Goal: Transaction & Acquisition: Obtain resource

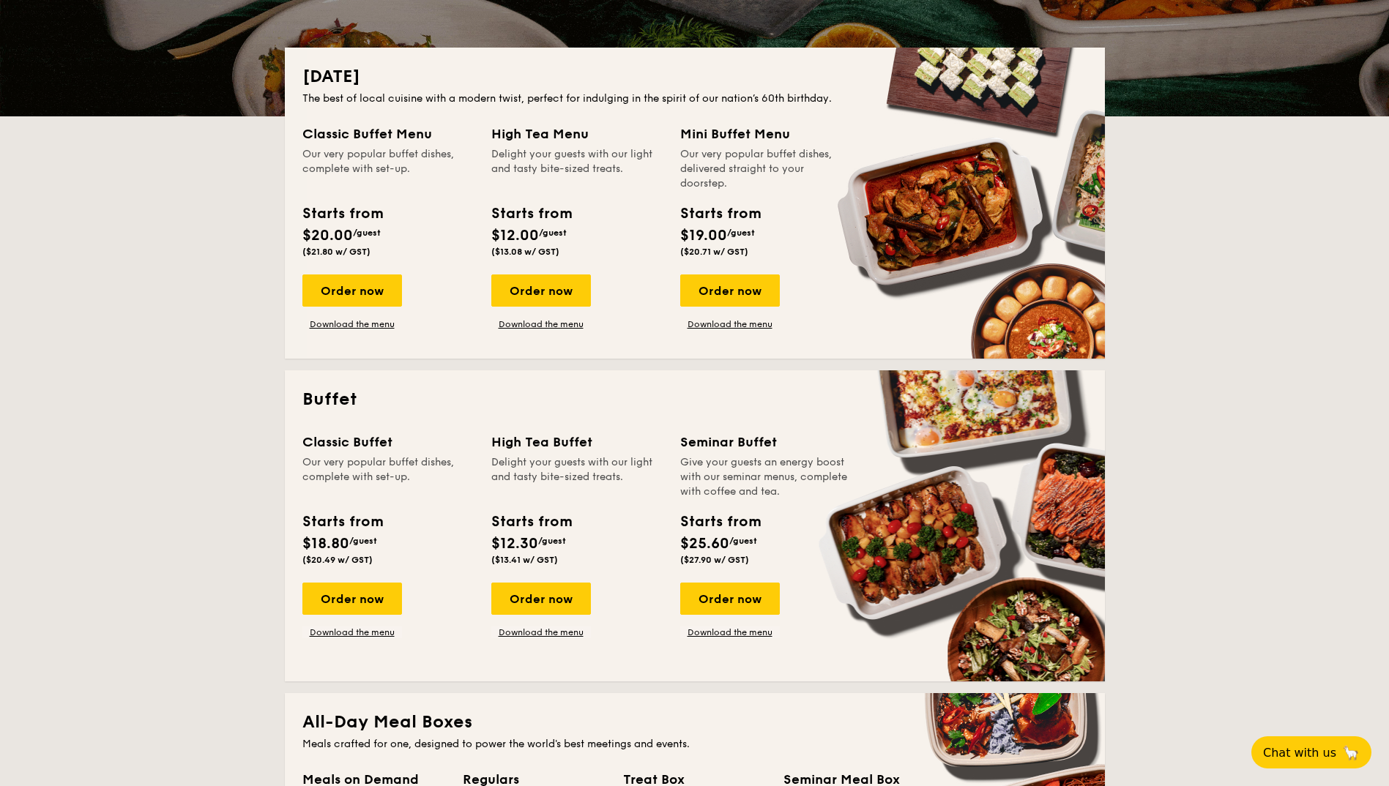
scroll to position [293, 0]
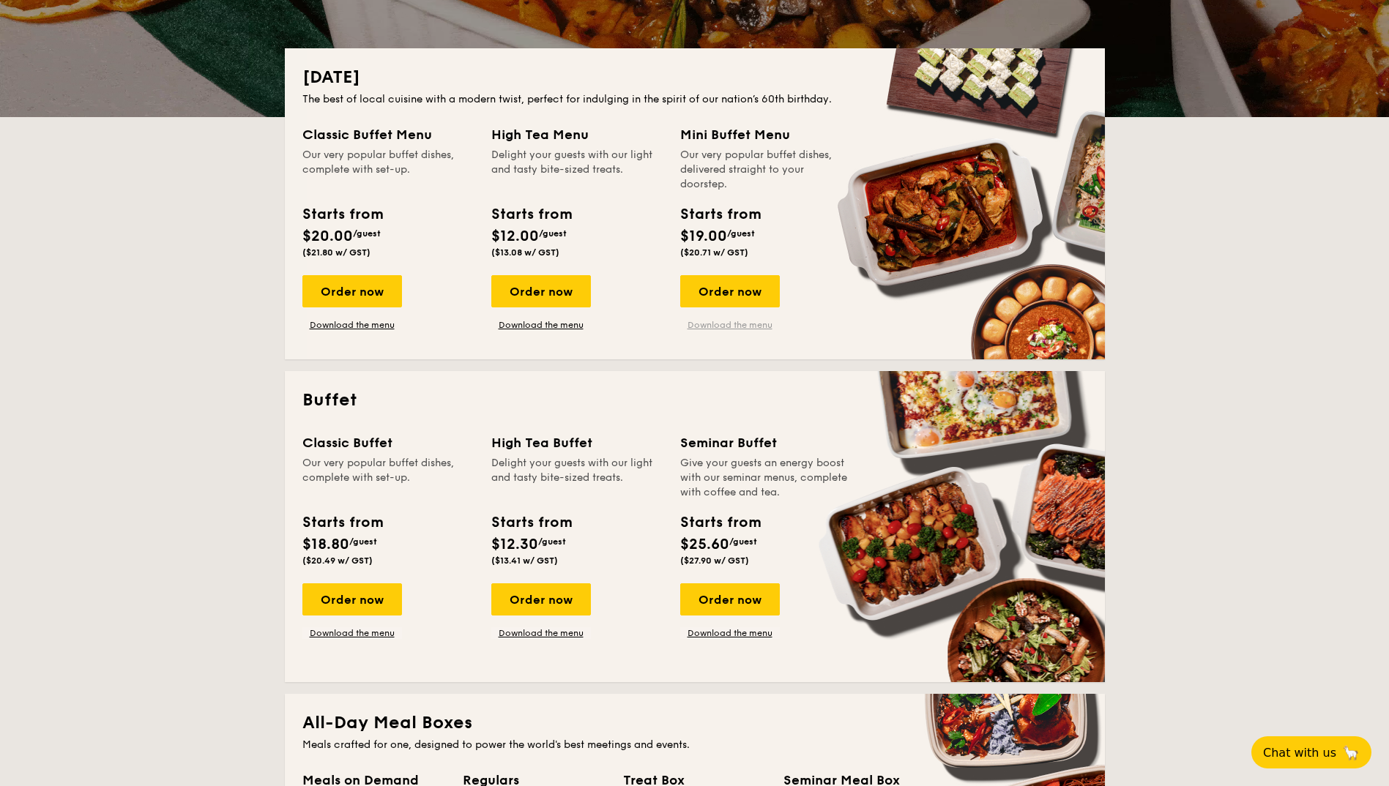
click at [755, 321] on link "Download the menu" at bounding box center [730, 325] width 100 height 12
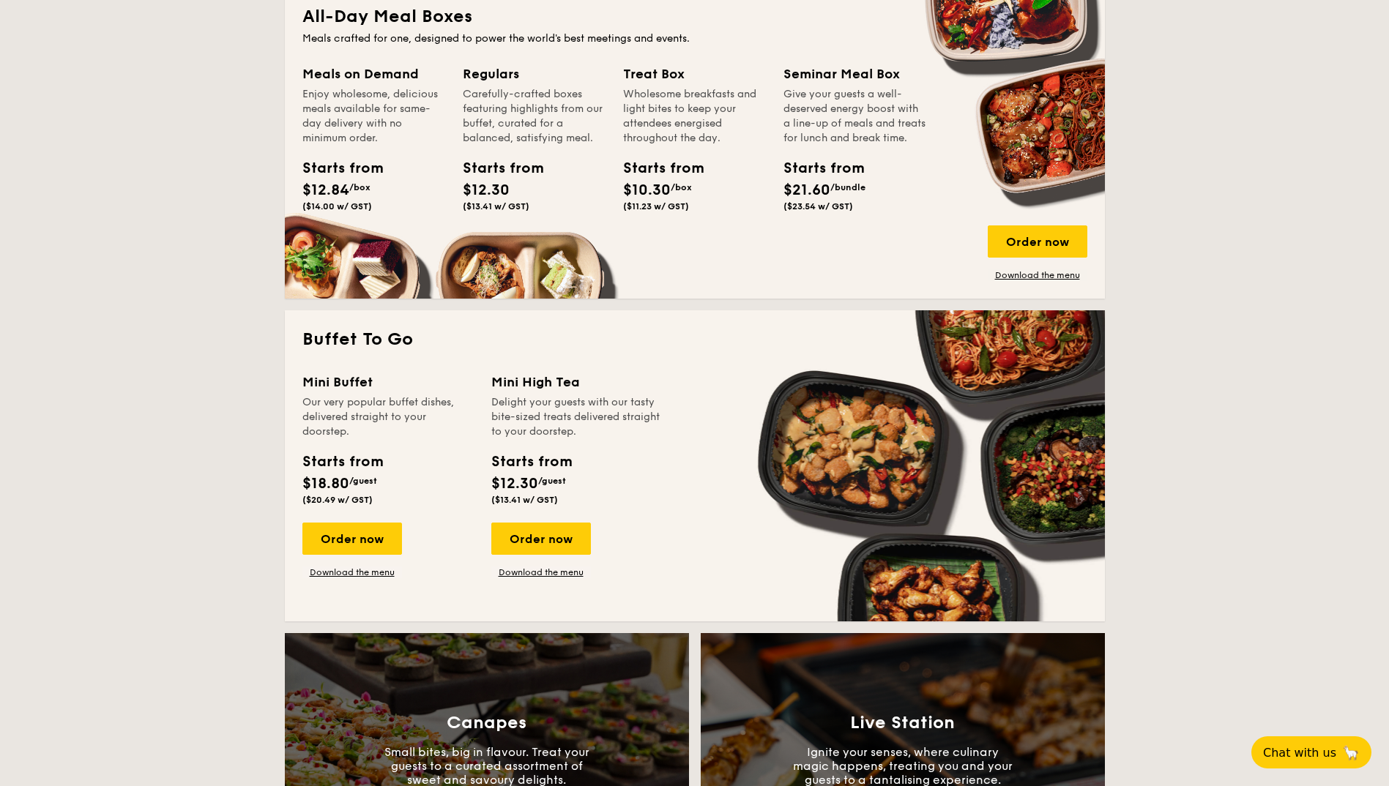
scroll to position [1025, 0]
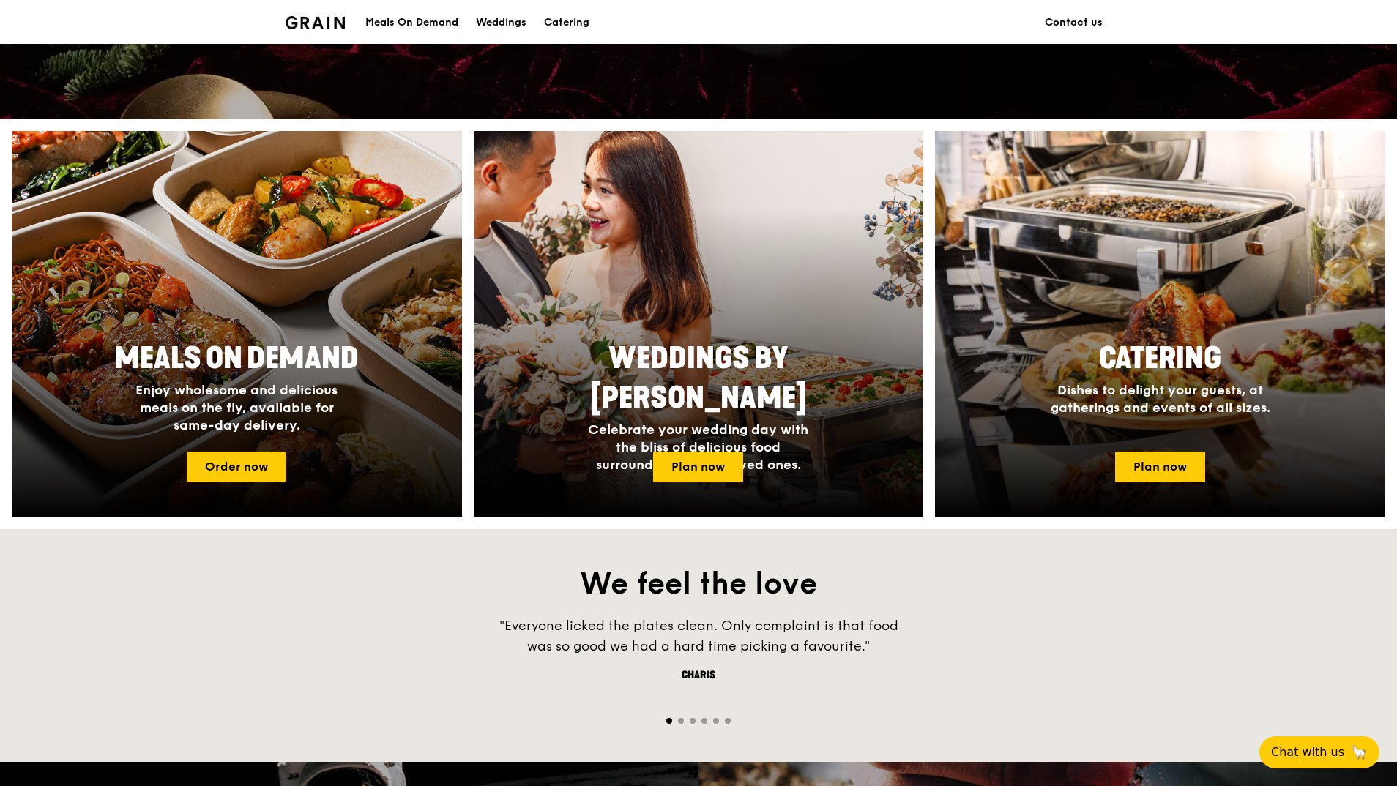
scroll to position [220, 0]
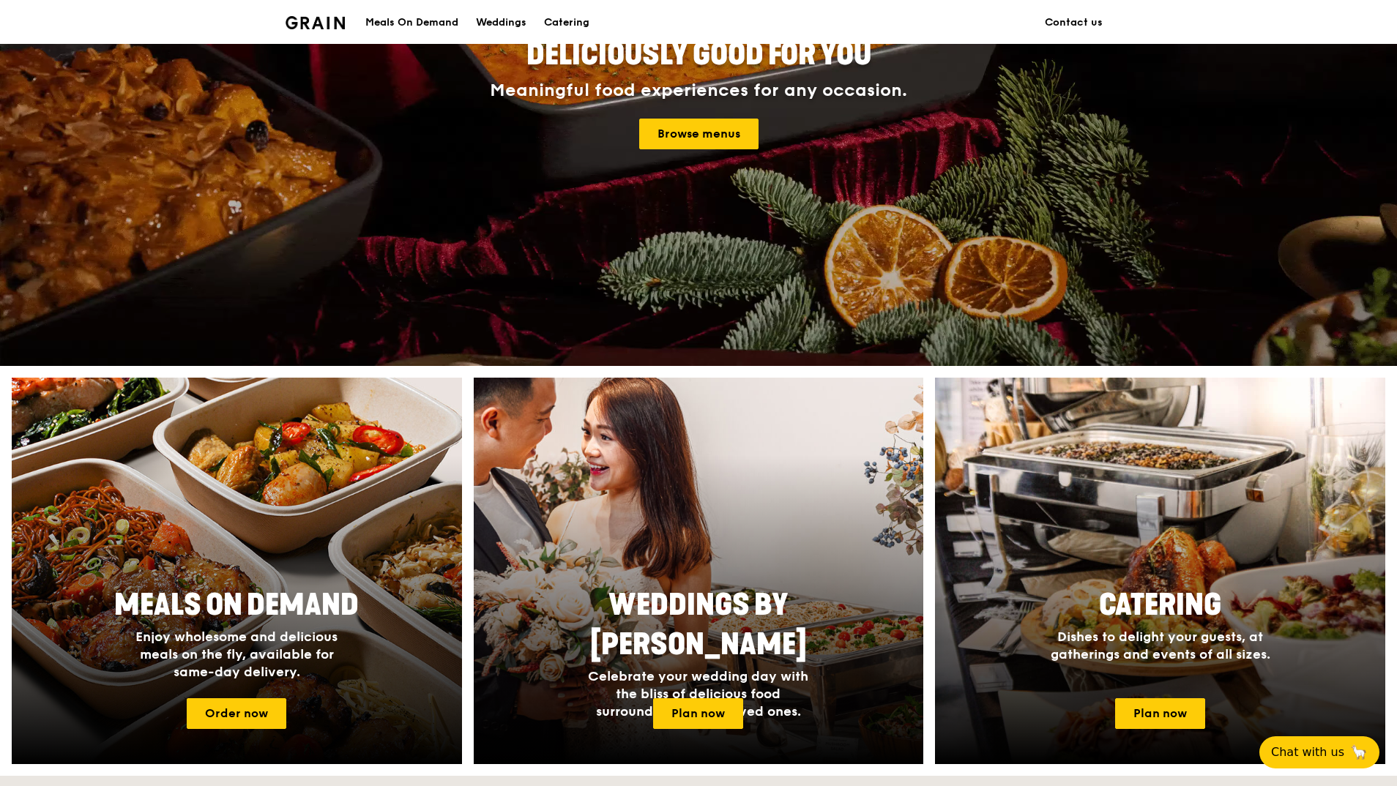
click at [393, 25] on div "Meals On Demand" at bounding box center [411, 23] width 93 height 44
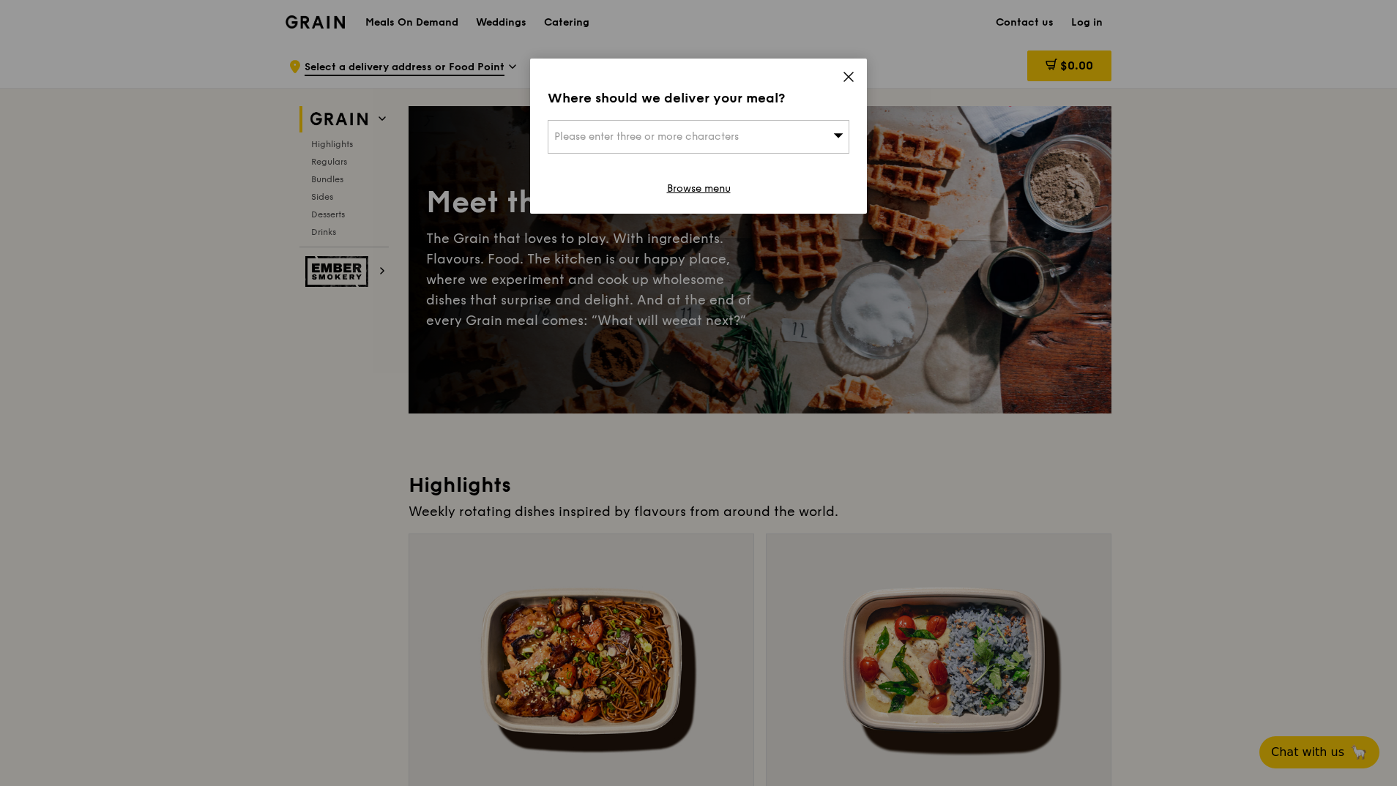
click at [835, 75] on div "Where should we deliver your meal? Please enter three or more characters Browse…" at bounding box center [698, 136] width 337 height 155
click at [849, 69] on div "Where should we deliver your meal? Please enter three or more characters Browse…" at bounding box center [698, 136] width 337 height 155
click at [853, 76] on icon at bounding box center [848, 76] width 13 height 13
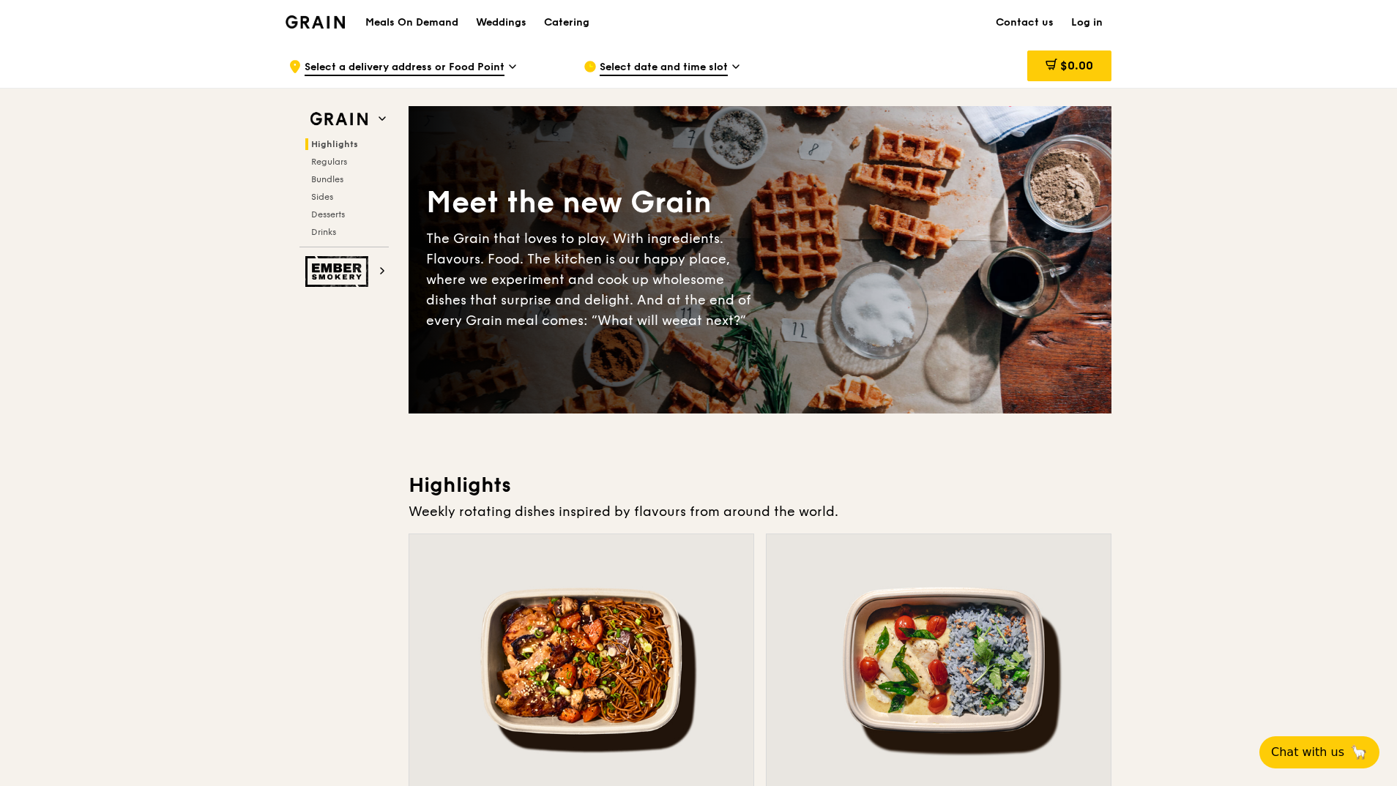
click at [335, 15] on img at bounding box center [315, 21] width 59 height 13
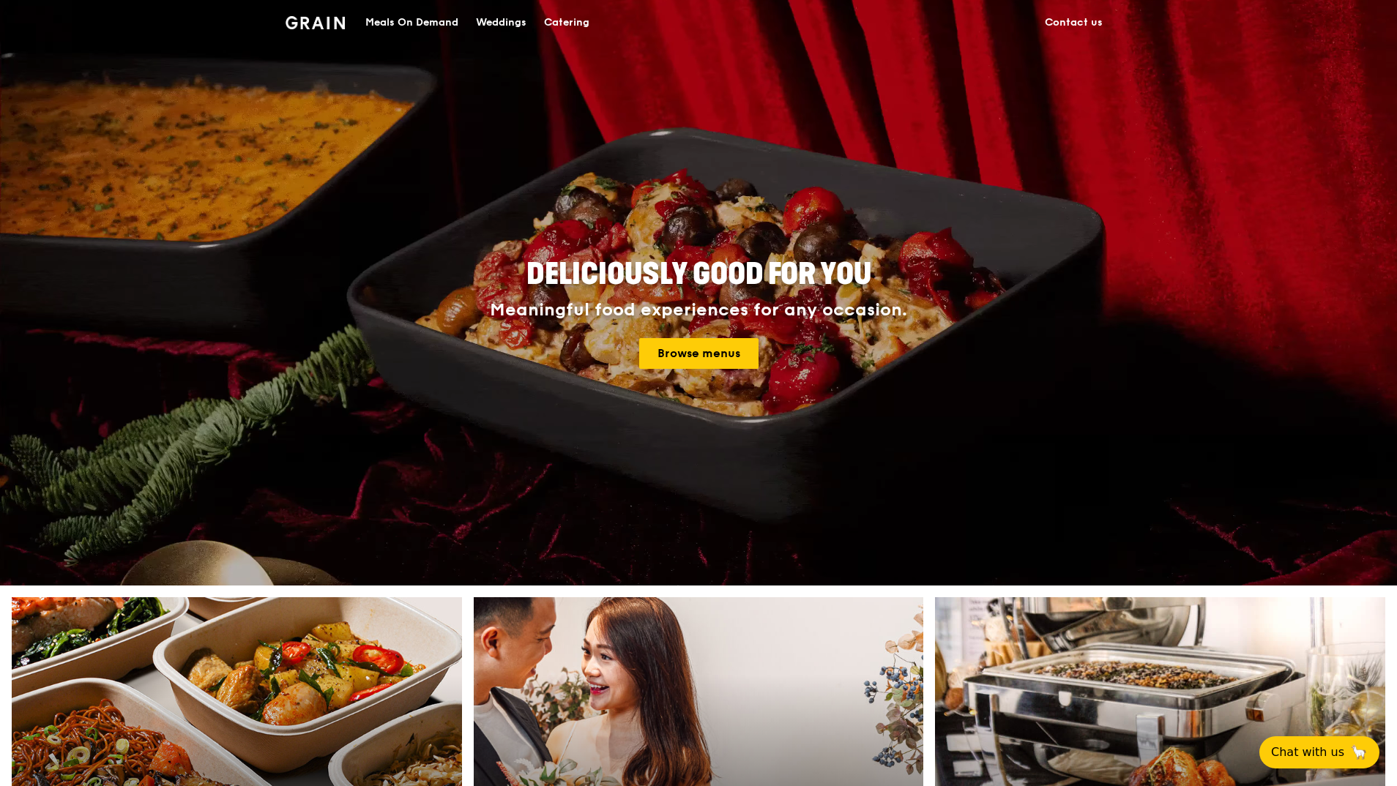
drag, startPoint x: 561, startPoint y: 23, endPoint x: 623, endPoint y: 181, distance: 169.3
click at [563, 21] on div "Catering" at bounding box center [566, 23] width 45 height 44
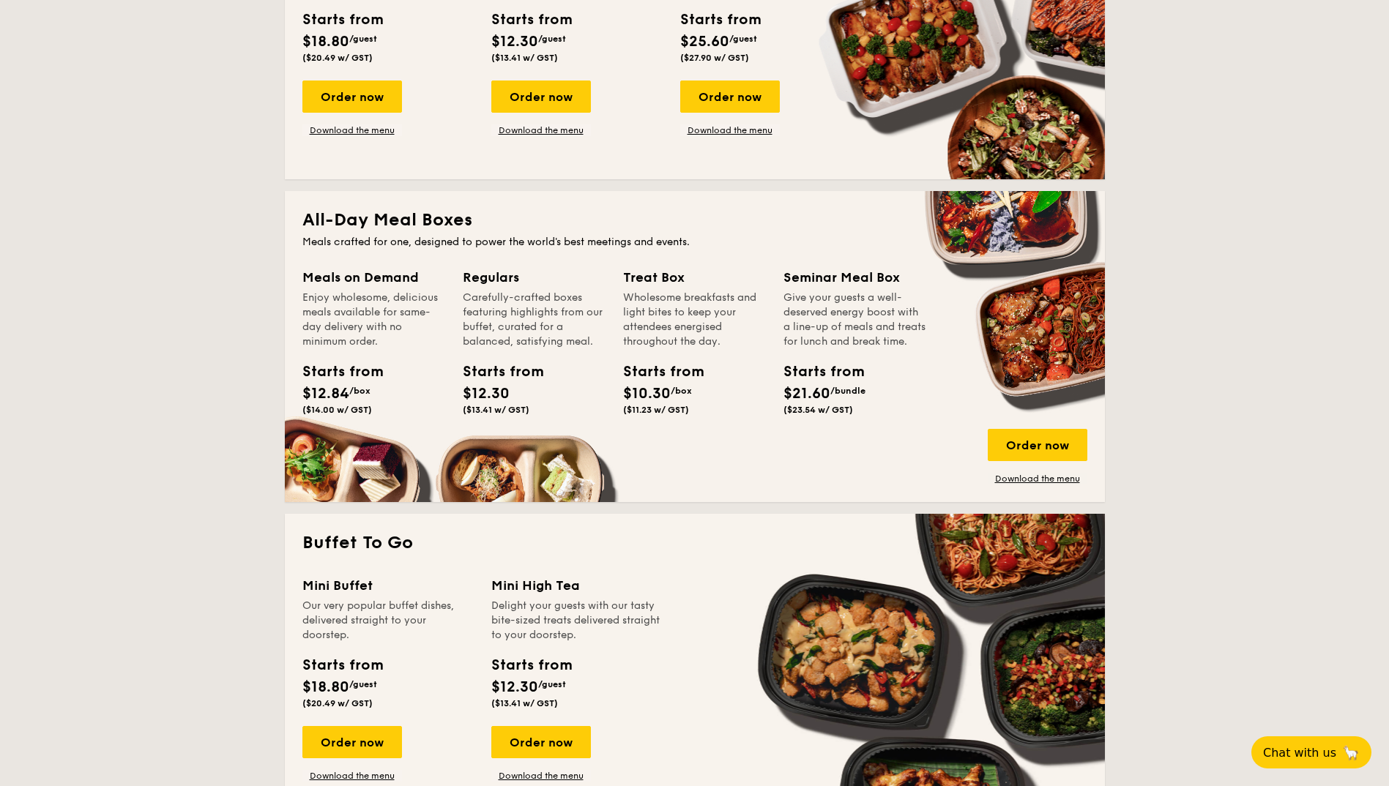
scroll to position [805, 0]
